Goal: Contribute content

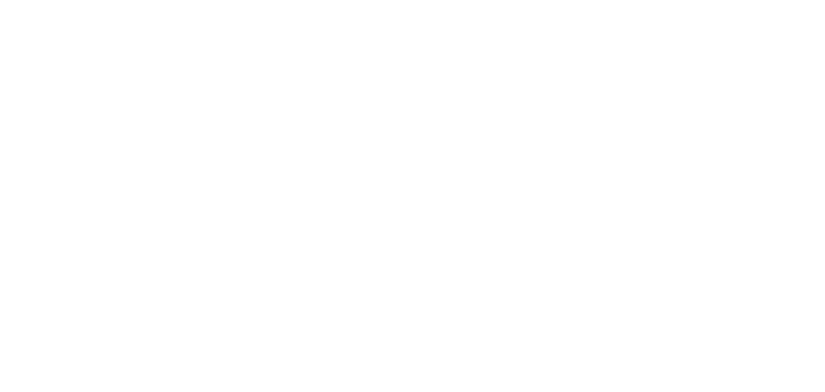
click at [313, 0] on html at bounding box center [412, 0] width 825 height 0
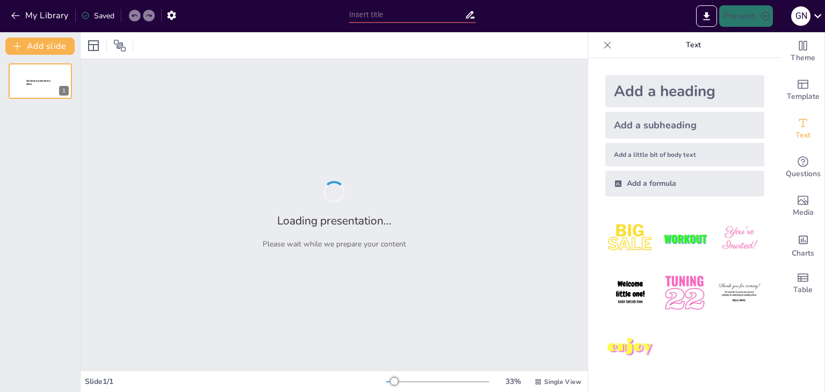
type input "Enhancing Passenger Experience: A Modular Approach to Airline Management Systems"
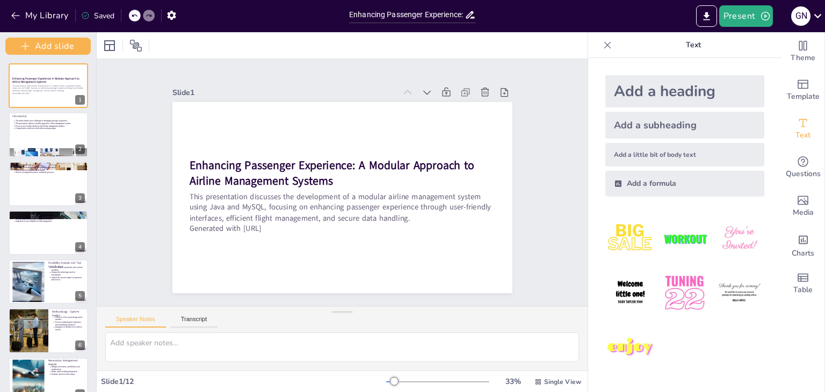
drag, startPoint x: 79, startPoint y: 102, endPoint x: 88, endPoint y: 136, distance: 35.6
click at [88, 136] on div "Add slide Enhancing Passenger Experience: A Modular Approach to Airline Managem…" at bounding box center [48, 212] width 97 height 360
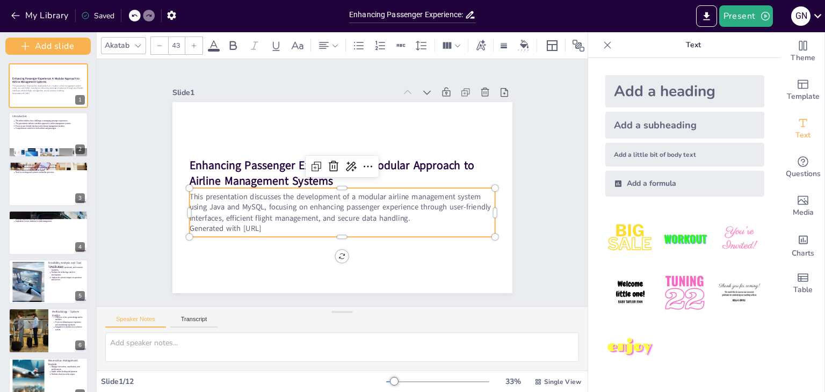
click at [280, 224] on p "Generated with [URL]" at bounding box center [305, 210] width 189 height 254
click at [277, 224] on p "Generated with [URL]" at bounding box center [311, 217] width 235 height 213
click at [277, 224] on p "Generated with [URL]" at bounding box center [329, 223] width 294 height 105
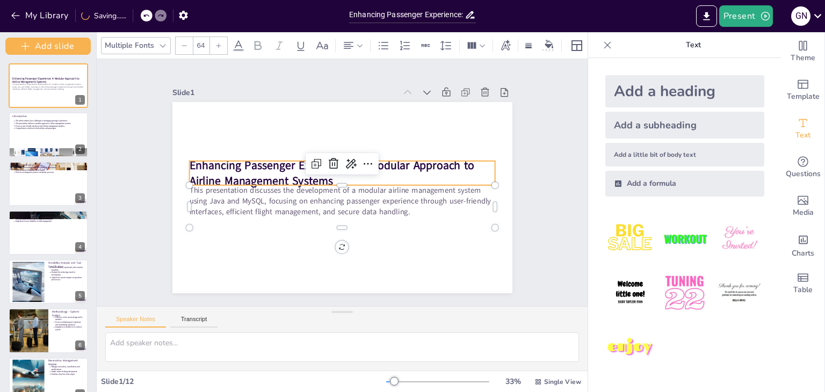
click at [413, 172] on p "Enhancing Passenger Experience: A Modular Approach to Airline Management Systems" at bounding box center [346, 174] width 292 height 154
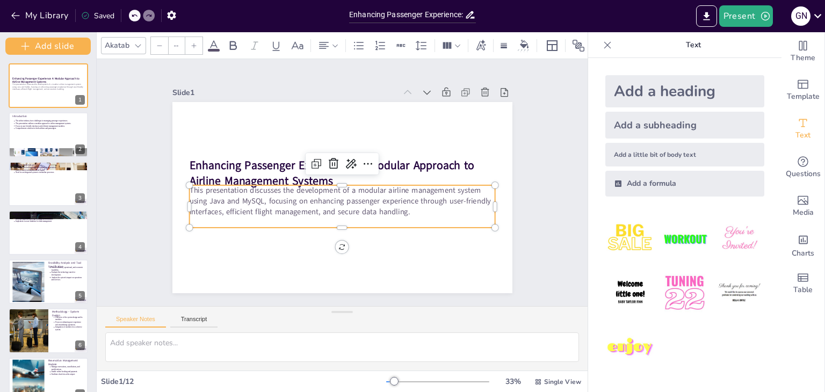
type input "43"
click at [400, 202] on p "This presentation discusses the development of a modular airline management sys…" at bounding box center [326, 192] width 181 height 281
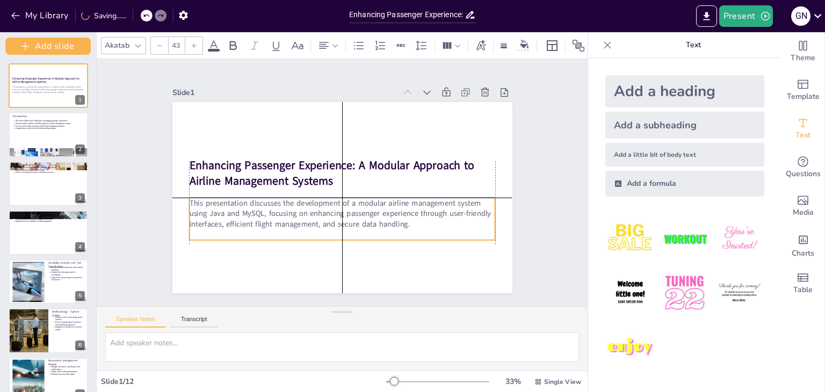
drag, startPoint x: 400, startPoint y: 202, endPoint x: 400, endPoint y: 218, distance: 16.1
click at [400, 218] on p "This presentation discusses the development of a modular airline management sys…" at bounding box center [315, 197] width 181 height 281
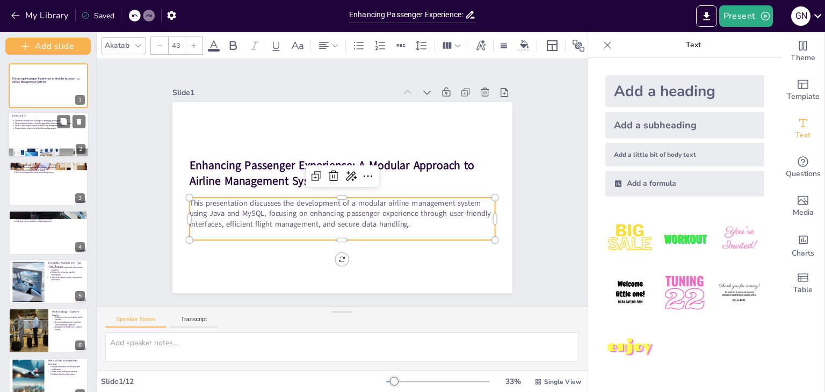
click at [35, 137] on div at bounding box center [48, 135] width 81 height 46
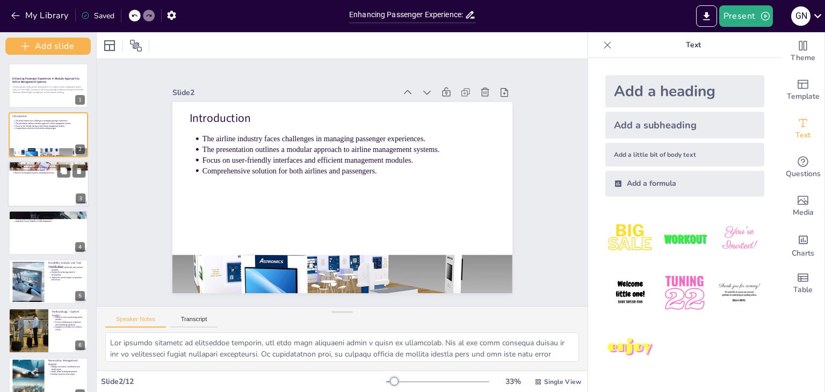
click at [37, 195] on div at bounding box center [48, 184] width 81 height 46
type textarea "Booking flights can often be a cumbersome process for passengers, leading to fr…"
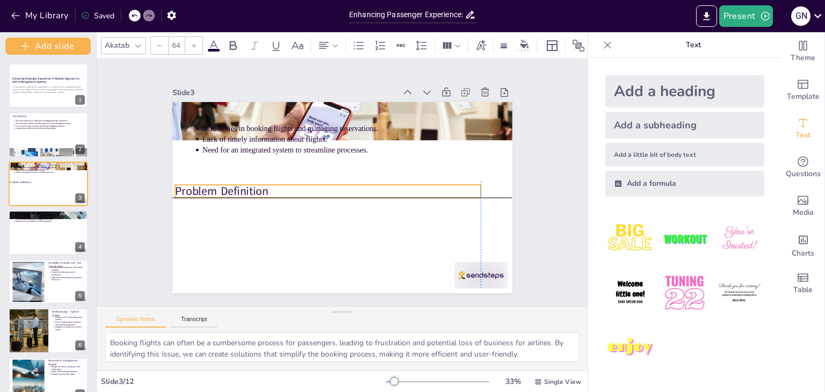
drag, startPoint x: 218, startPoint y: 115, endPoint x: 206, endPoint y: 184, distance: 69.7
click at [231, 184] on p "Problem Definition" at bounding box center [339, 199] width 217 height 238
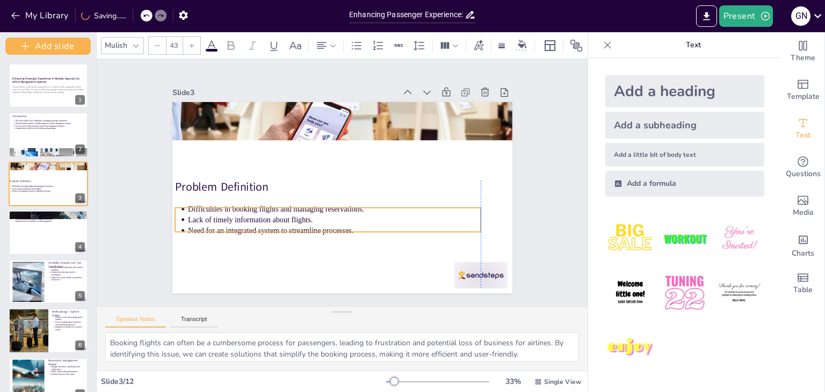
drag, startPoint x: 243, startPoint y: 124, endPoint x: 232, endPoint y: 203, distance: 80.2
click at [232, 204] on p "Difficulties in booking flights and managing reservations." at bounding box center [334, 209] width 293 height 11
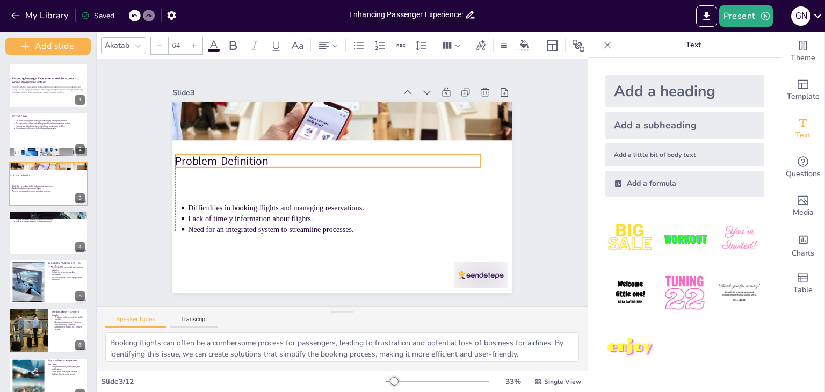
drag, startPoint x: 234, startPoint y: 181, endPoint x: 235, endPoint y: 154, distance: 26.9
click at [255, 154] on p "Problem Definition" at bounding box center [351, 158] width 193 height 257
drag, startPoint x: 232, startPoint y: 154, endPoint x: 239, endPoint y: 154, distance: 6.4
click at [239, 154] on p "Problem Definition" at bounding box center [341, 159] width 296 height 110
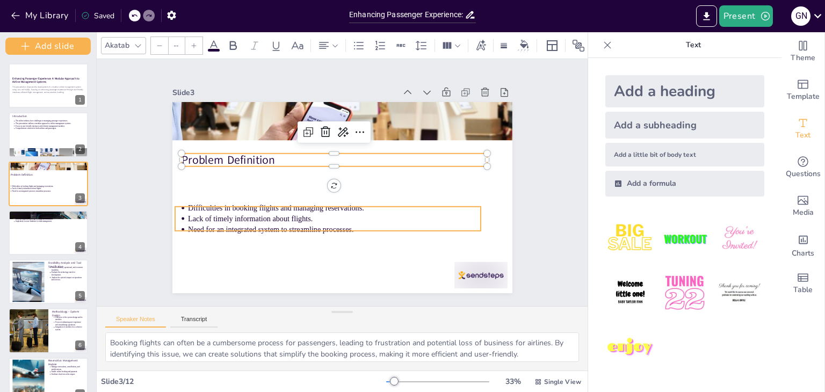
type input "43"
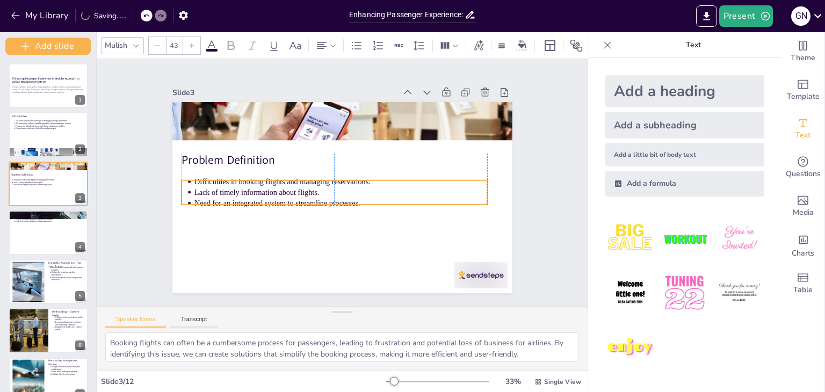
drag, startPoint x: 246, startPoint y: 203, endPoint x: 251, endPoint y: 179, distance: 24.9
click at [251, 179] on p "Difficulties in booking flights and managing reservations." at bounding box center [341, 181] width 272 height 129
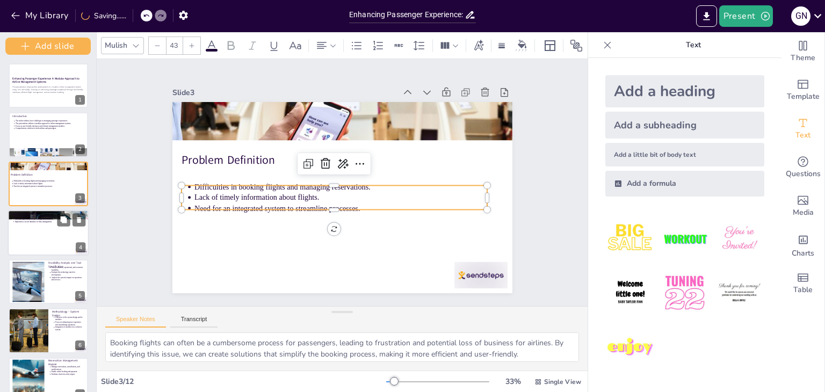
click at [27, 229] on div at bounding box center [48, 233] width 81 height 46
type textarea "A user-friendly interface is vital for encouraging passengers to utilize the on…"
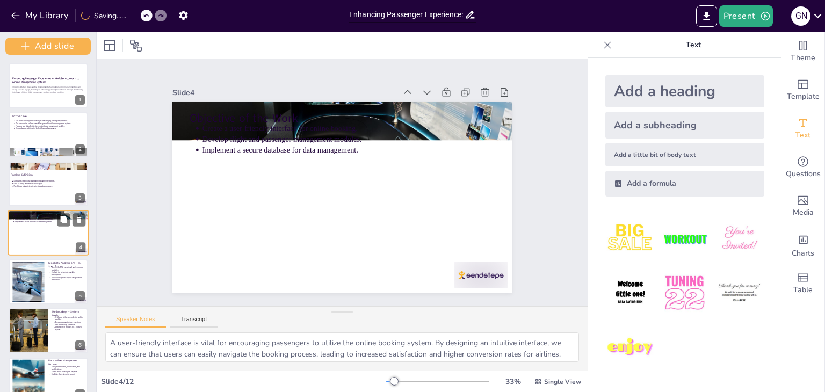
scroll to position [9, 0]
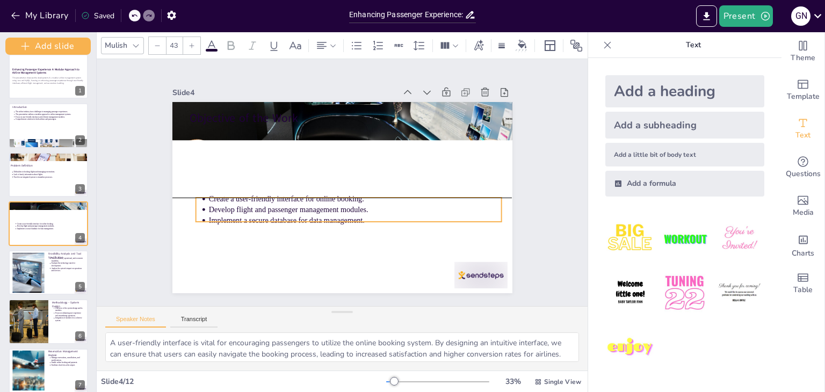
drag, startPoint x: 236, startPoint y: 134, endPoint x: 244, endPoint y: 220, distance: 85.9
click at [244, 220] on p "Develop flight and passenger management modules." at bounding box center [314, 171] width 225 height 204
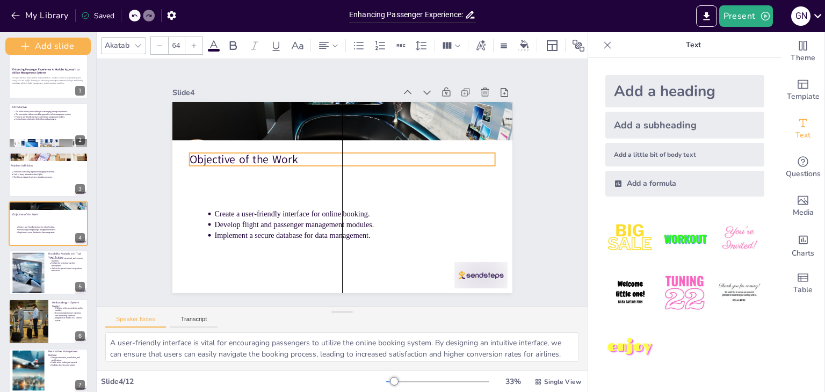
drag, startPoint x: 241, startPoint y: 119, endPoint x: 236, endPoint y: 161, distance: 41.6
click at [265, 161] on p "Objective of the Work" at bounding box center [361, 168] width 193 height 257
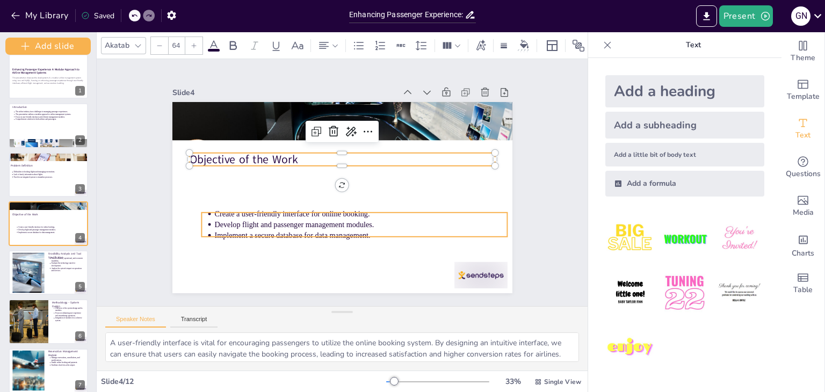
type input "43"
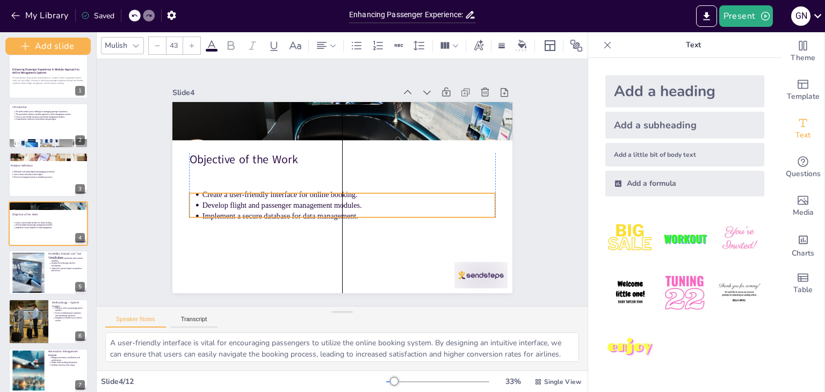
drag, startPoint x: 249, startPoint y: 218, endPoint x: 239, endPoint y: 198, distance: 21.9
click at [239, 198] on p "Develop flight and passenger management modules." at bounding box center [331, 161] width 289 height 71
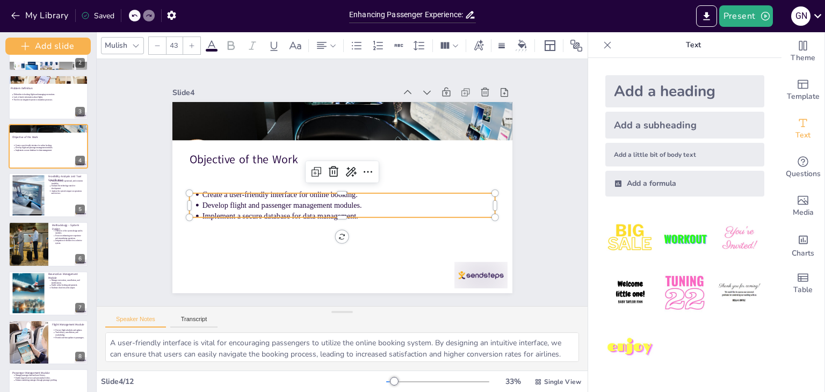
scroll to position [100, 0]
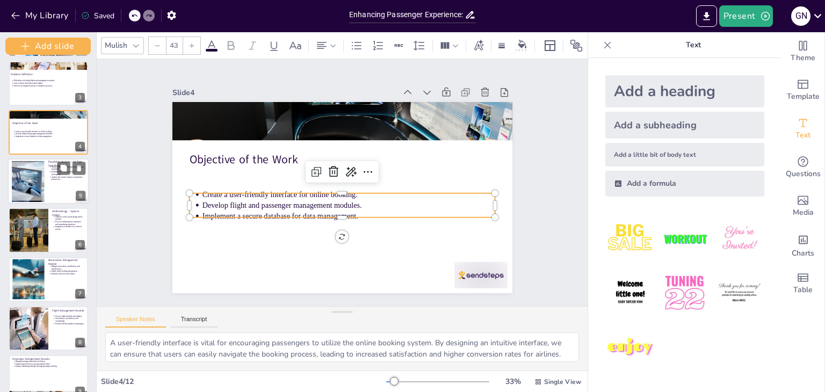
click at [42, 175] on div at bounding box center [27, 181] width 73 height 41
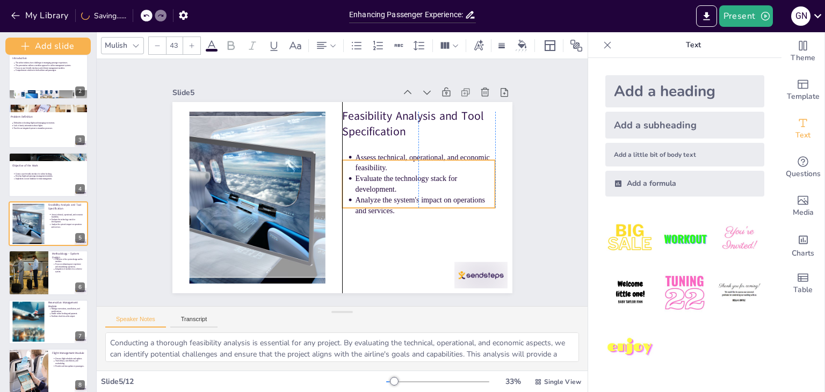
drag, startPoint x: 401, startPoint y: 177, endPoint x: 398, endPoint y: 198, distance: 21.7
click at [378, 199] on p "Analyze the system's impact on operations and services." at bounding box center [345, 269] width 63 height 140
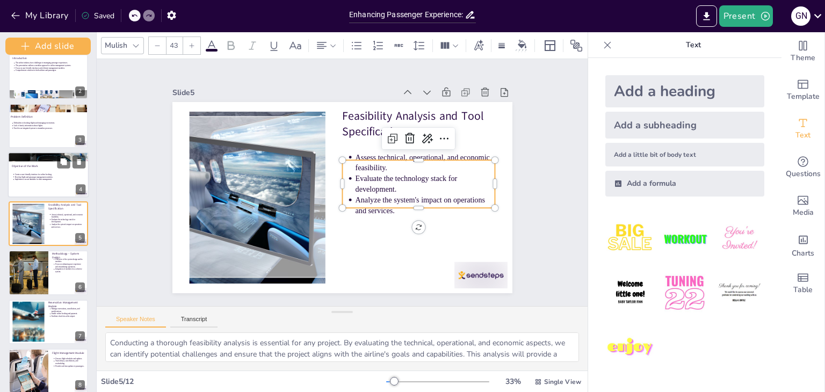
click at [53, 183] on div at bounding box center [48, 175] width 81 height 46
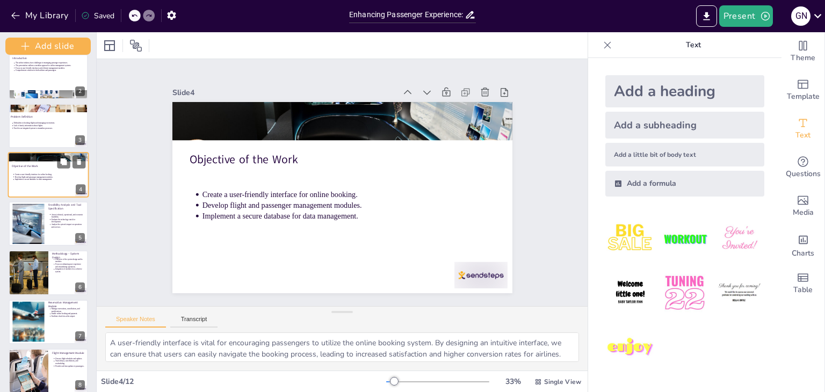
scroll to position [9, 0]
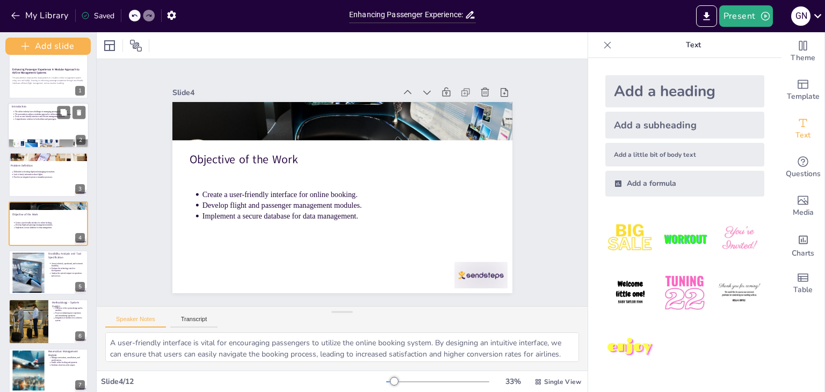
click at [52, 118] on p "Comprehensive solution for both airlines and passengers." at bounding box center [50, 119] width 70 height 3
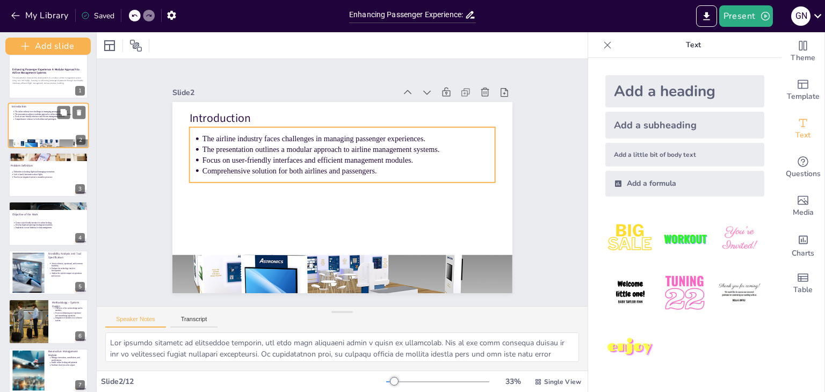
scroll to position [0, 0]
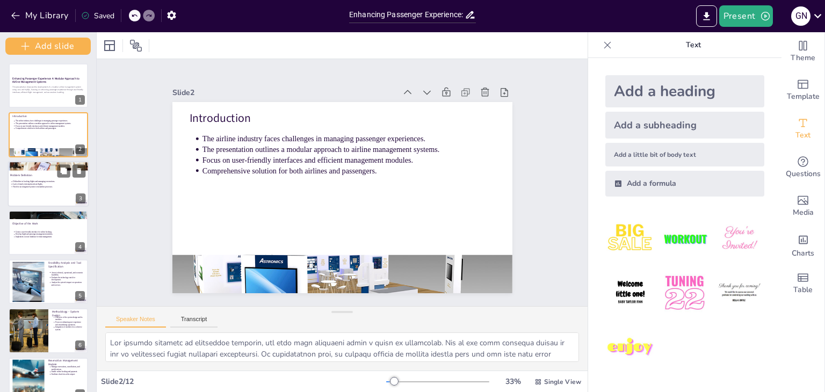
click at [8, 200] on div "Problem Definition Difficulties in booking flights and managing reservations. L…" at bounding box center [48, 184] width 81 height 46
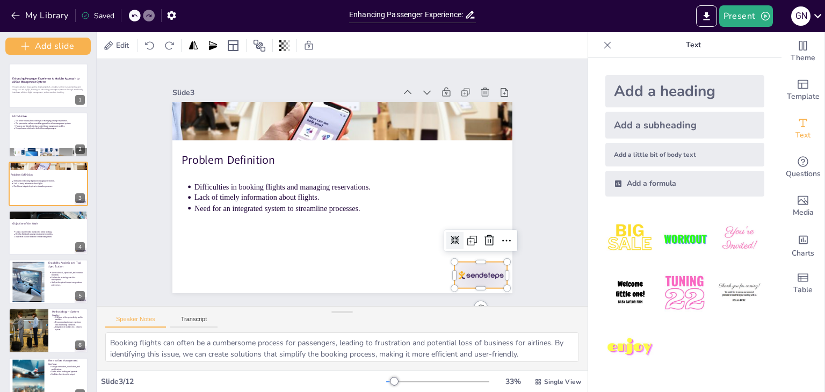
click at [394, 319] on div at bounding box center [366, 347] width 55 height 57
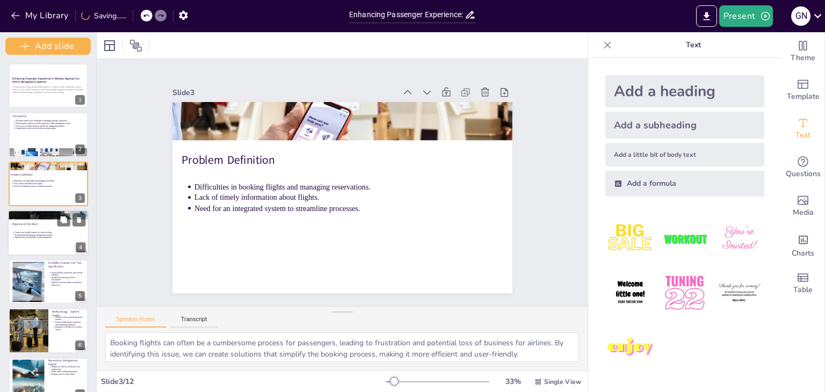
click at [37, 243] on div at bounding box center [48, 233] width 81 height 46
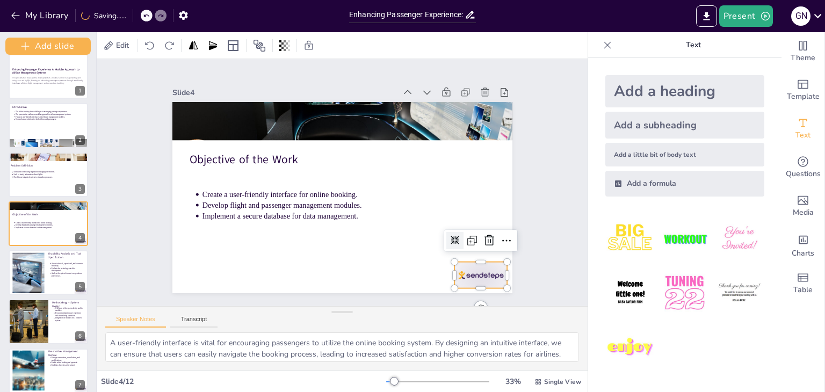
click at [212, 269] on div at bounding box center [186, 240] width 53 height 59
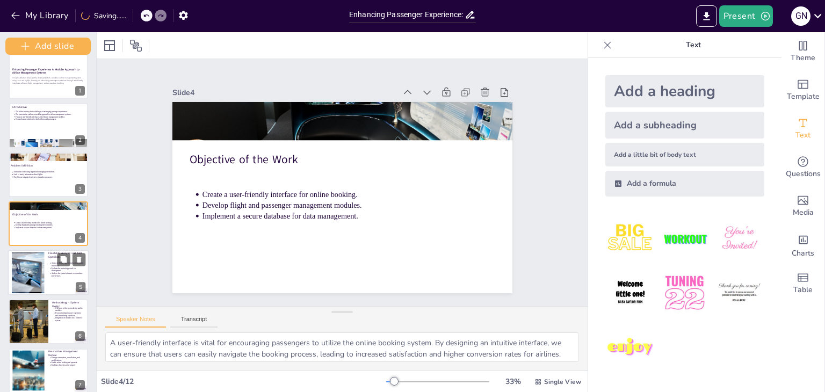
click at [73, 270] on p "Evaluate the technology stack for development." at bounding box center [68, 269] width 33 height 5
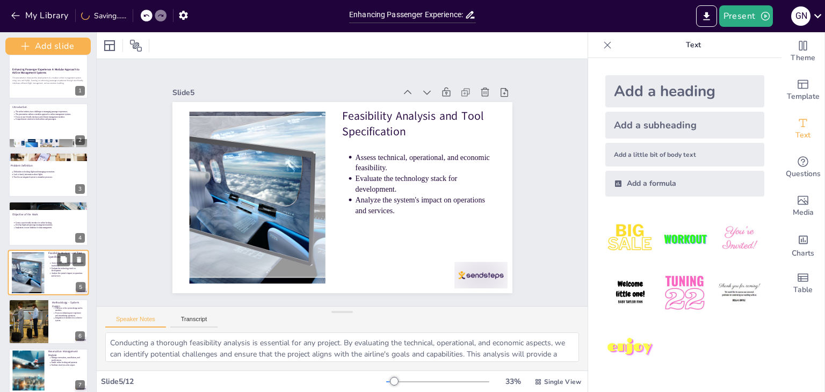
scroll to position [58, 0]
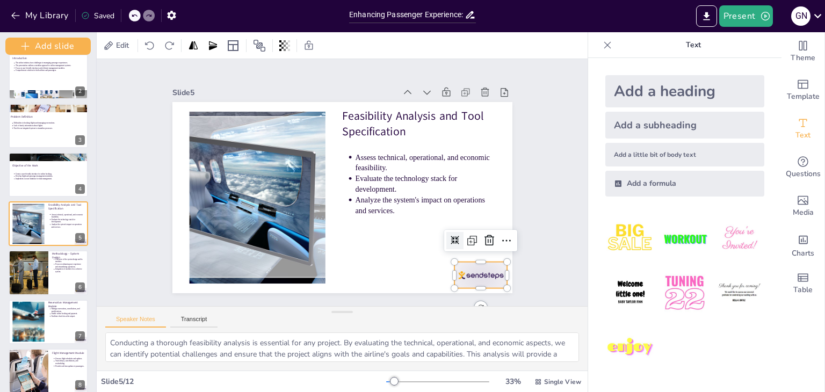
click at [464, 284] on div at bounding box center [458, 302] width 57 height 37
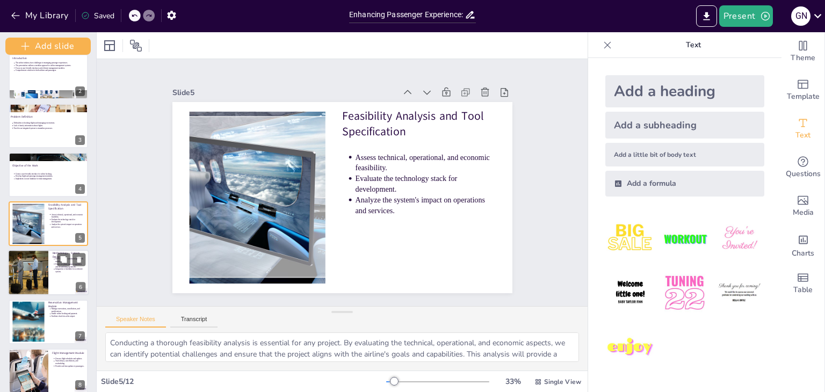
click at [44, 281] on div at bounding box center [28, 273] width 68 height 46
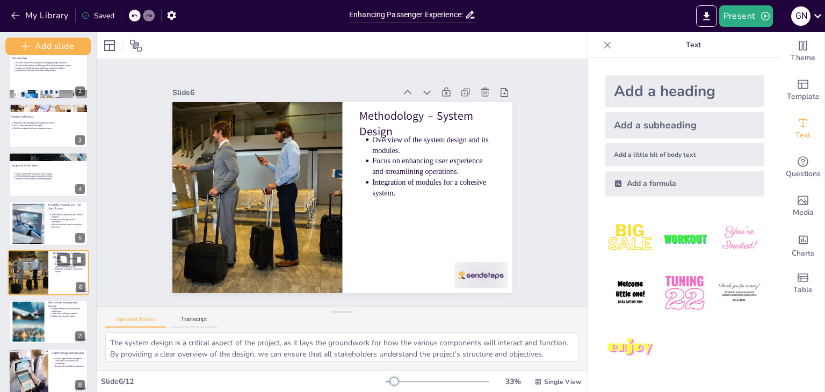
scroll to position [107, 0]
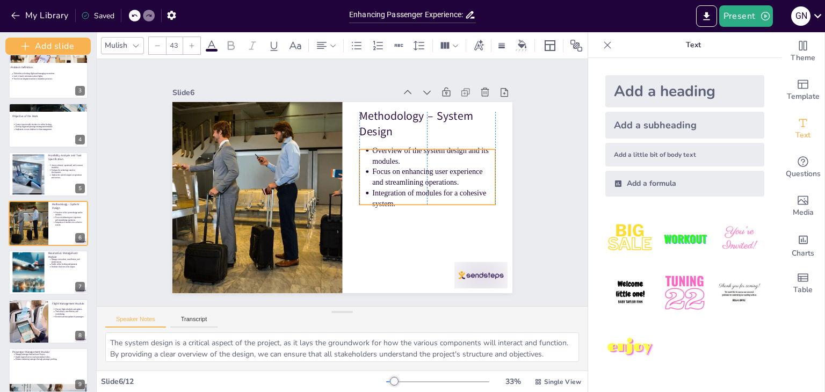
drag, startPoint x: 398, startPoint y: 170, endPoint x: 398, endPoint y: 181, distance: 10.7
click at [398, 181] on p "Focus on enhancing user experience and streamlining operations." at bounding box center [428, 214] width 121 height 69
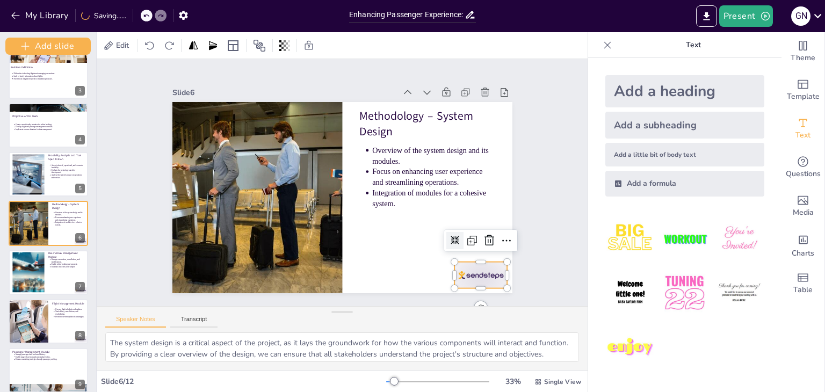
click at [299, 309] on div at bounding box center [280, 337] width 37 height 57
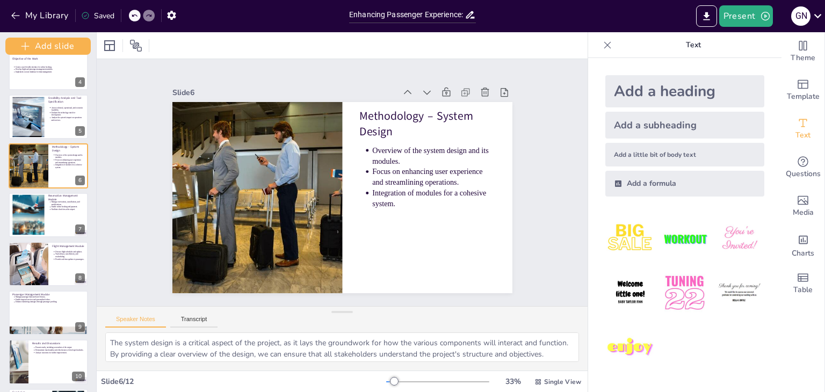
scroll to position [168, 0]
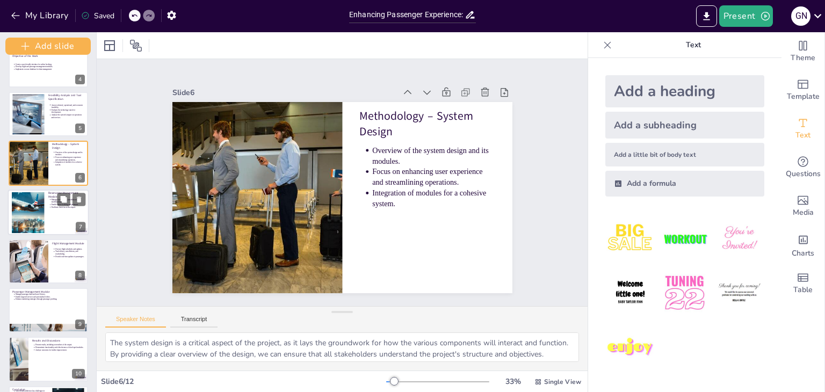
click at [39, 222] on div at bounding box center [27, 212] width 149 height 41
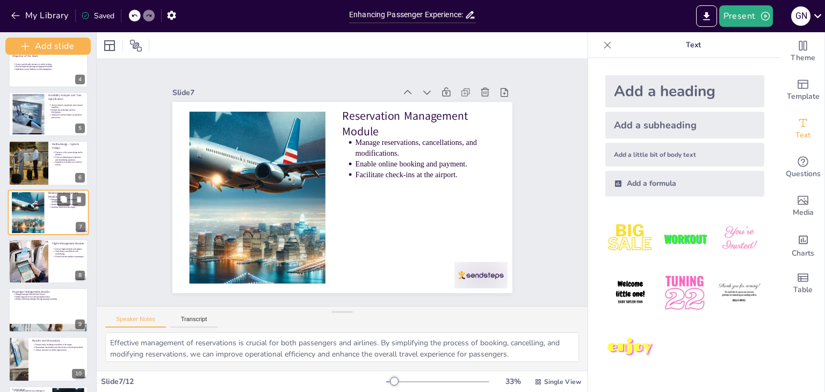
scroll to position [156, 0]
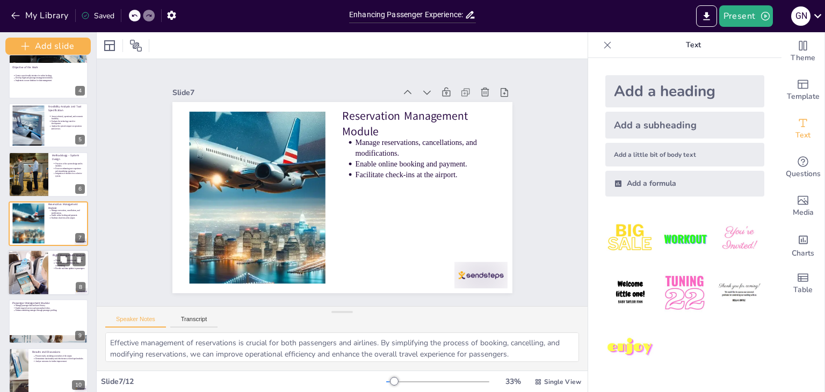
click at [54, 274] on div at bounding box center [48, 273] width 81 height 46
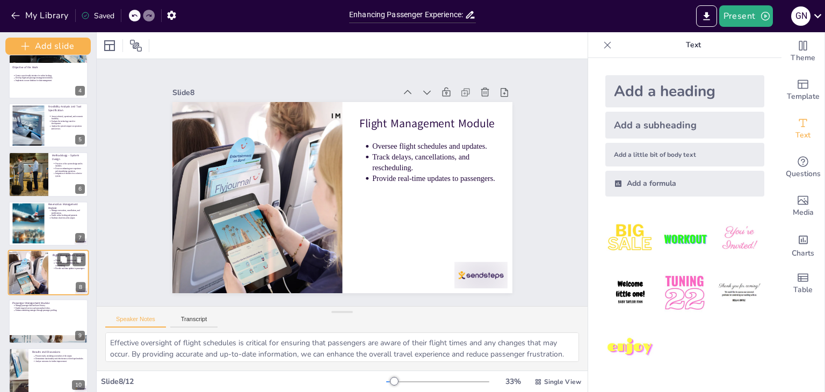
scroll to position [205, 0]
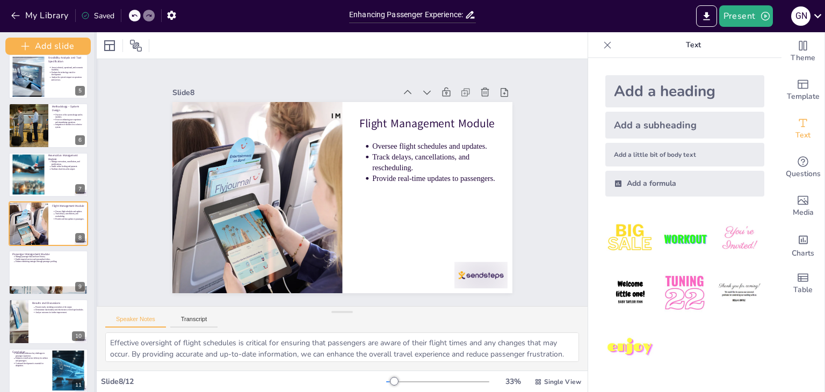
click at [95, 226] on div at bounding box center [96, 212] width 4 height 360
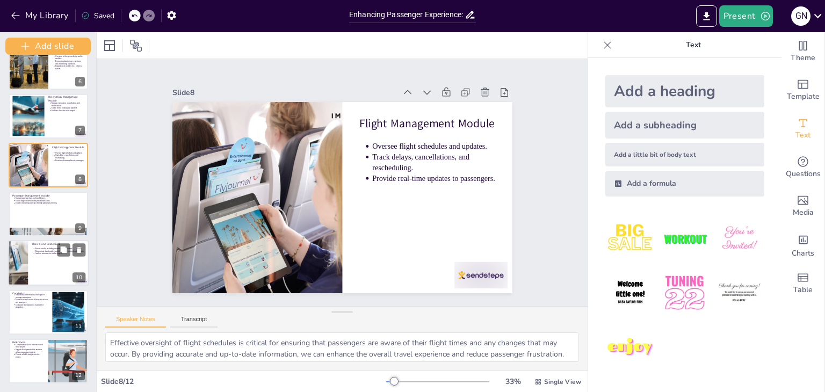
click at [64, 264] on div at bounding box center [48, 263] width 81 height 46
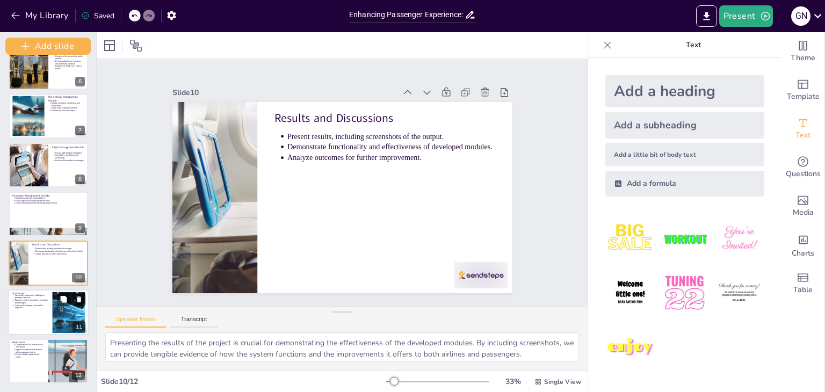
click at [35, 314] on div at bounding box center [48, 313] width 81 height 46
type textarea "Successfully addressing key challenges is a significant achievement of this pro…"
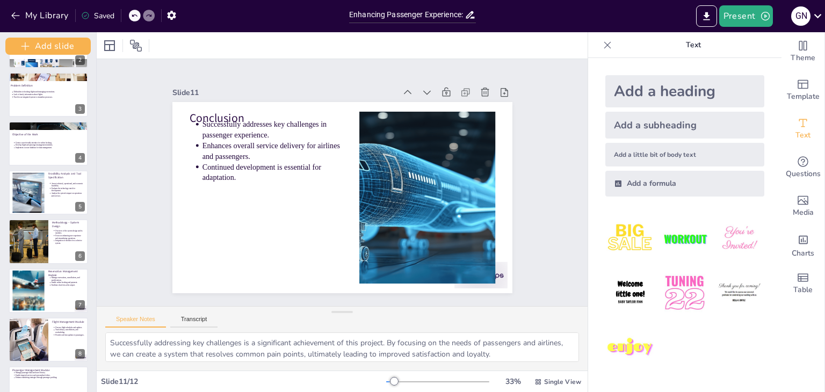
scroll to position [0, 0]
